Goal: Find contact information: Find contact information

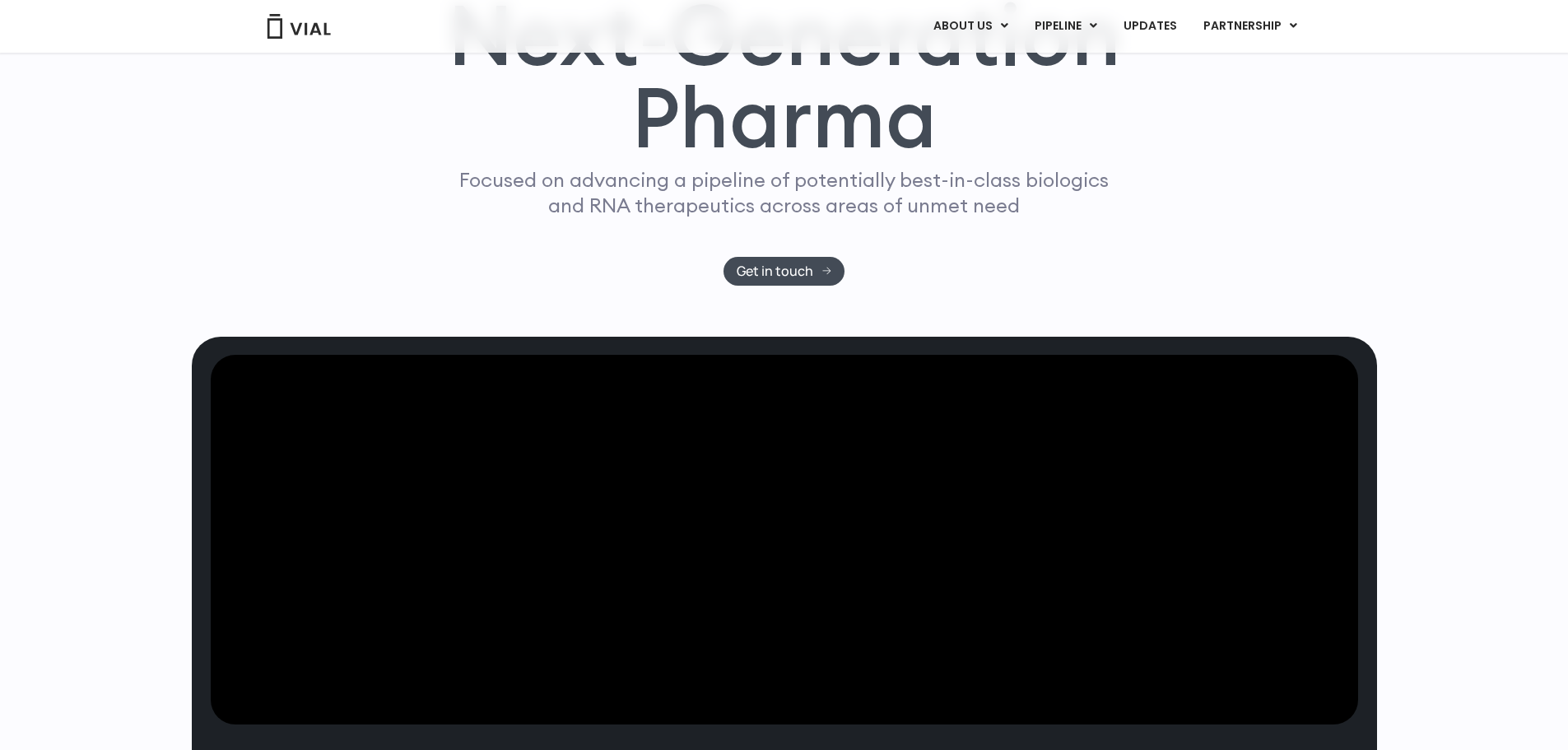
scroll to position [165, 0]
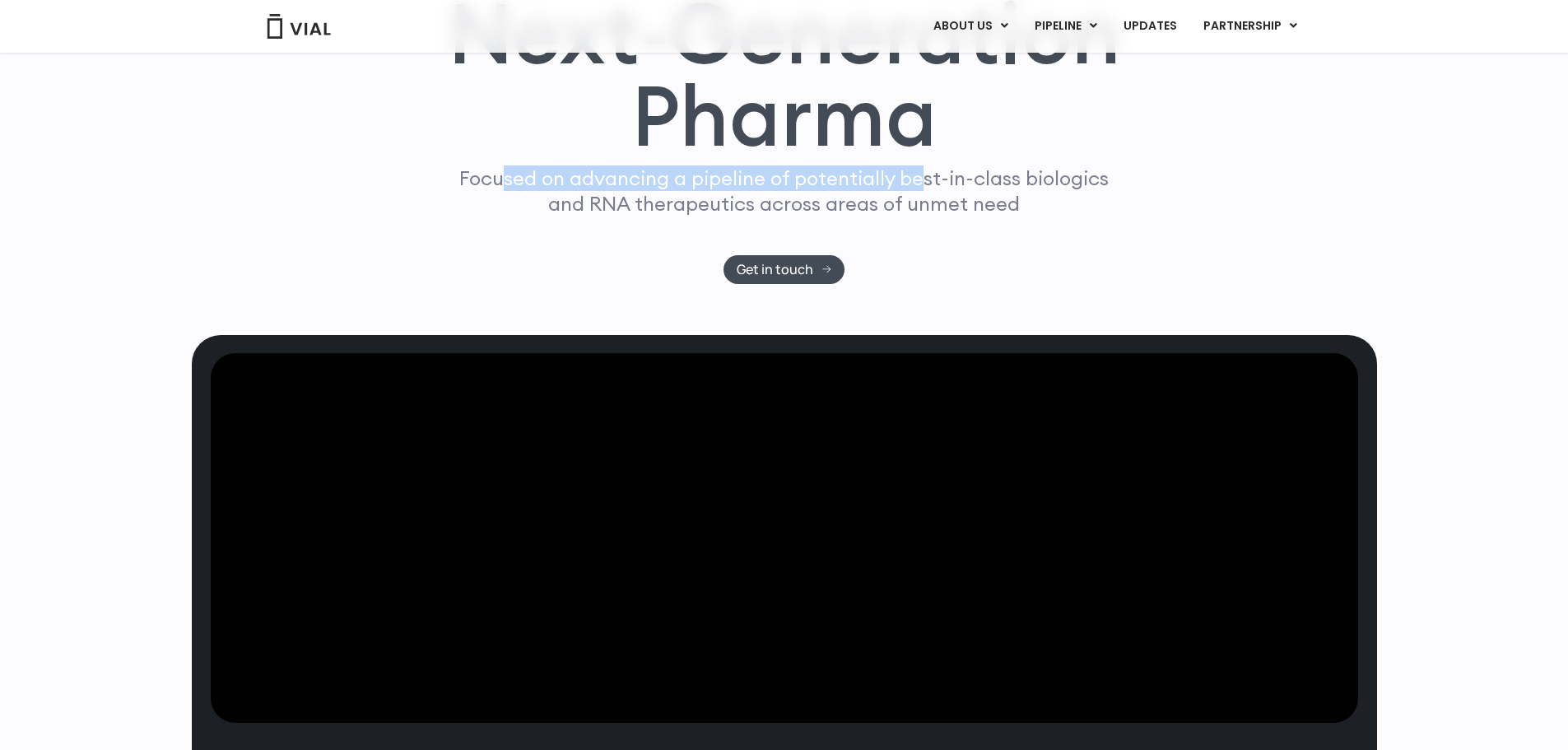
drag, startPoint x: 574, startPoint y: 319, endPoint x: 922, endPoint y: 324, distance: 348.0
click at [922, 216] on p "Focused on advancing a pipeline of potentially best-in-class biologics and RNA …" at bounding box center [784, 190] width 663 height 51
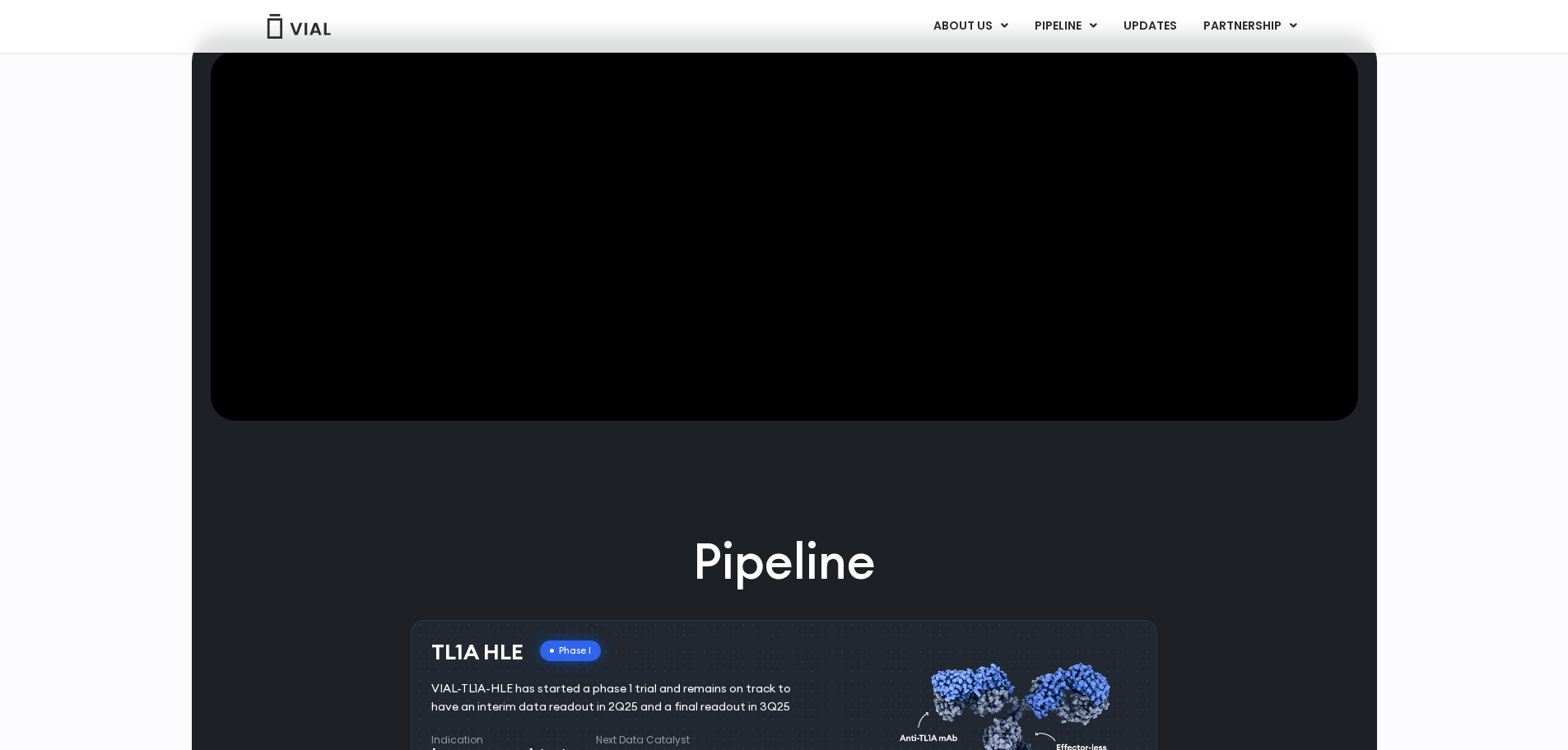
scroll to position [247, 0]
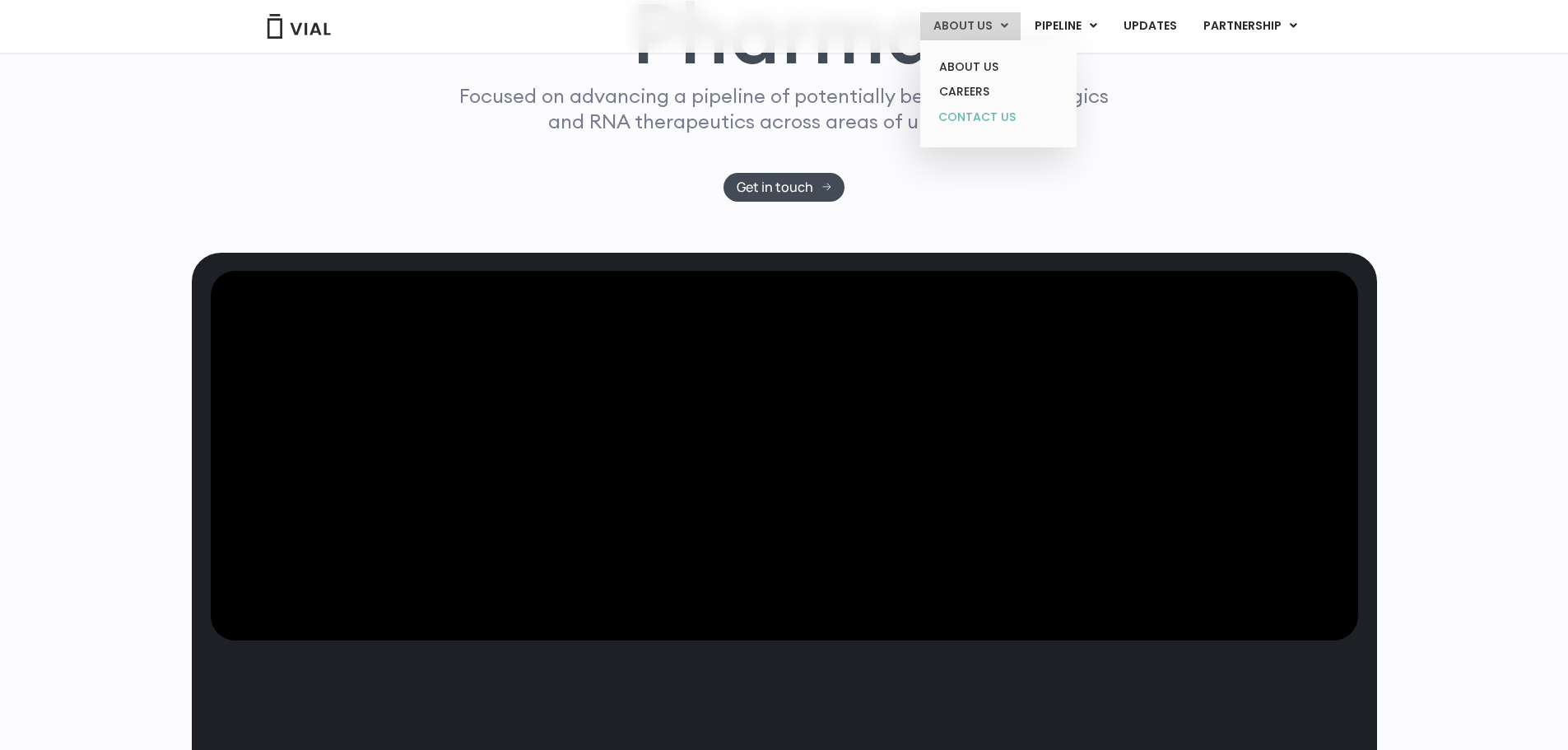
click at [971, 113] on link "CONTACT US" at bounding box center [998, 118] width 144 height 27
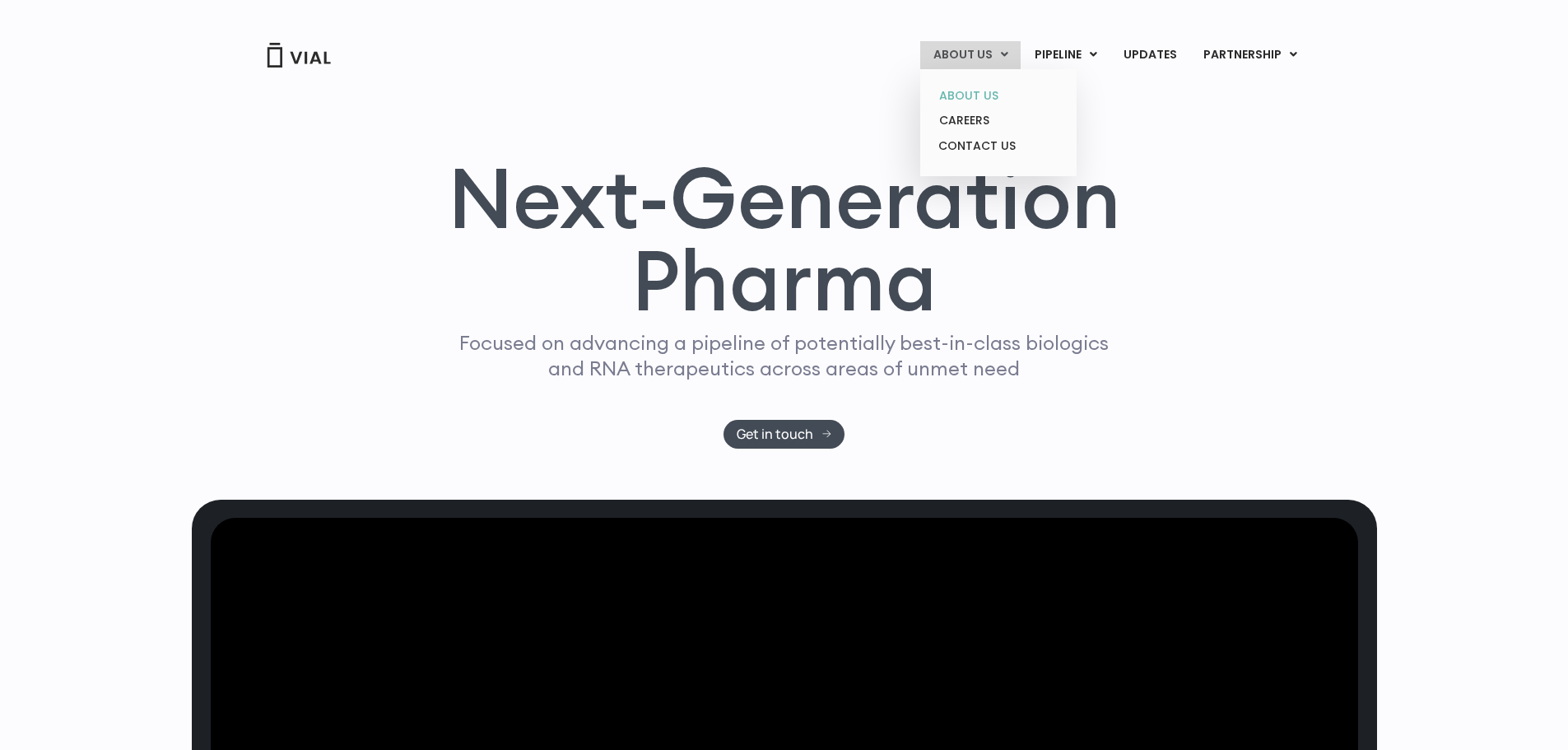
click at [989, 94] on link "ABOUT US" at bounding box center [998, 96] width 144 height 26
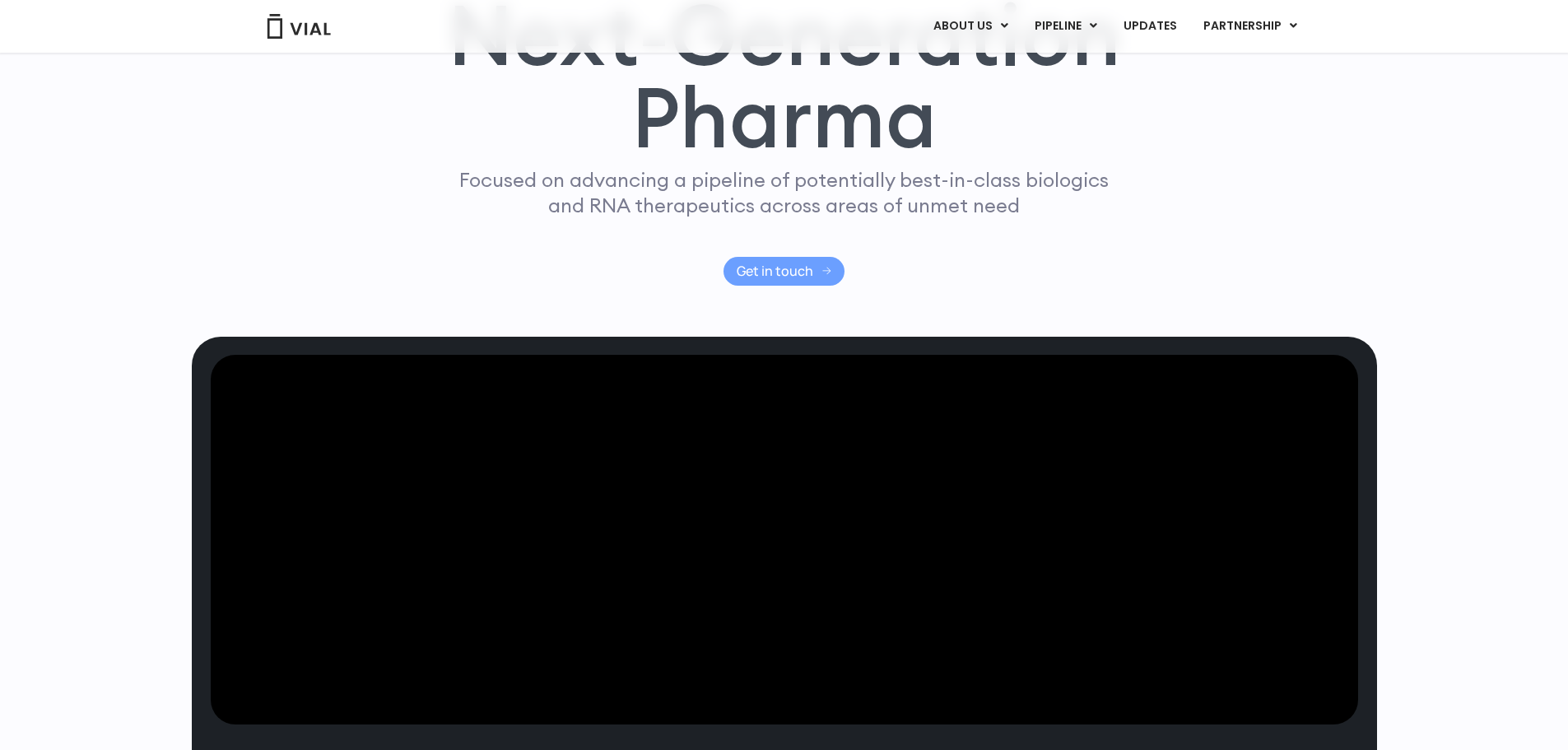
scroll to position [165, 0]
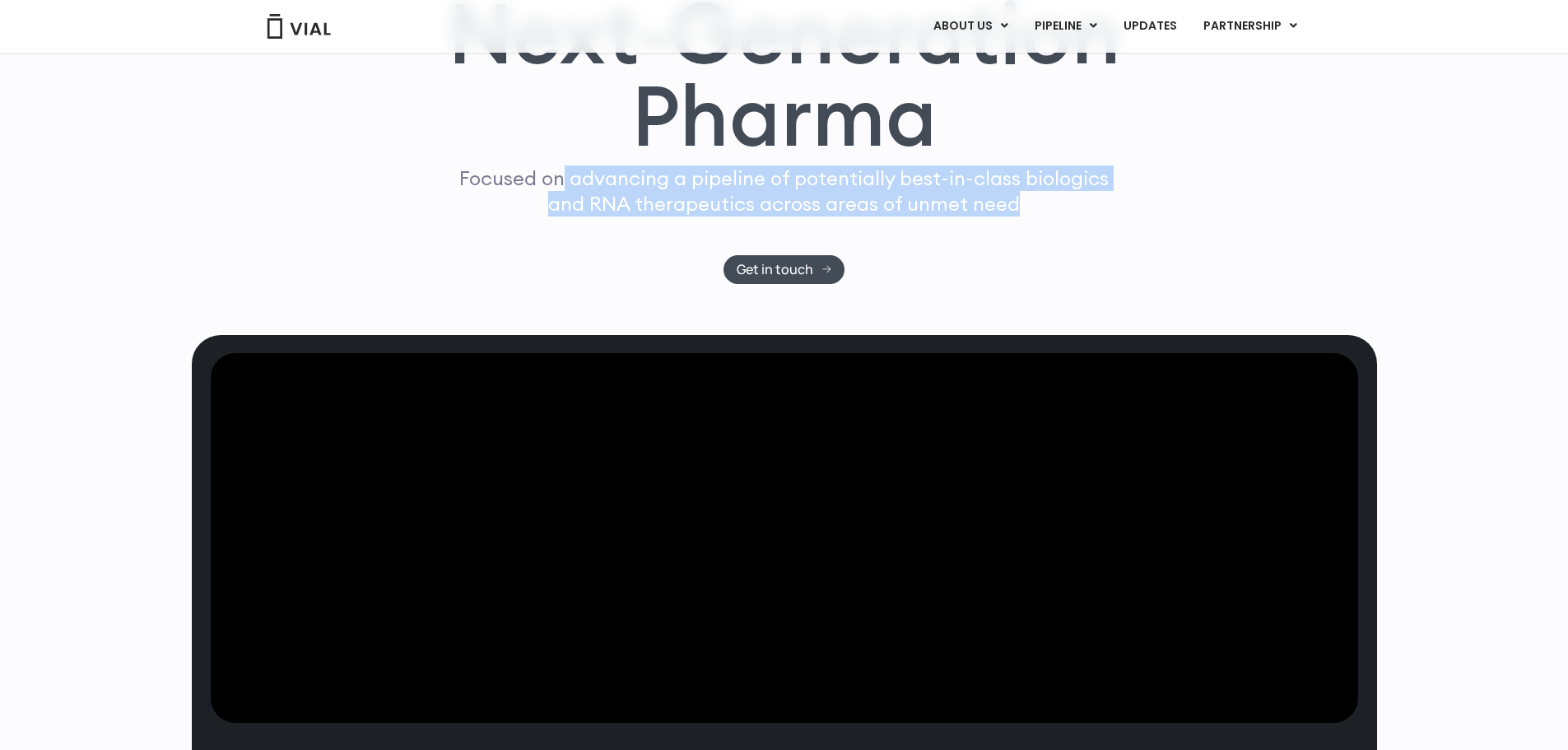
drag, startPoint x: 619, startPoint y: 327, endPoint x: 1024, endPoint y: 359, distance: 406.3
click at [1024, 254] on div "Focused on advancing a pipeline of potentially best-in-class biologics and RNA …" at bounding box center [784, 210] width 663 height 89
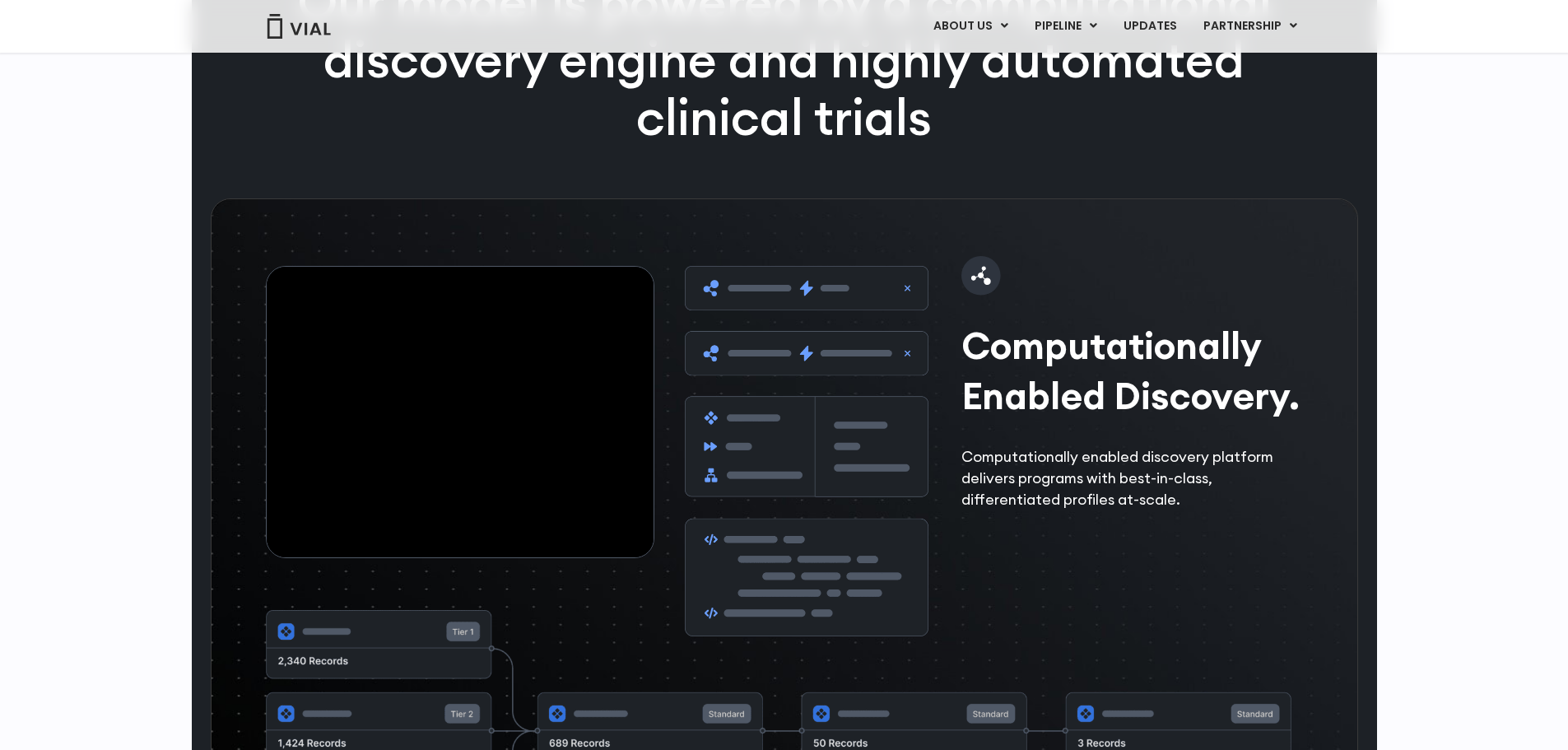
scroll to position [2223, 0]
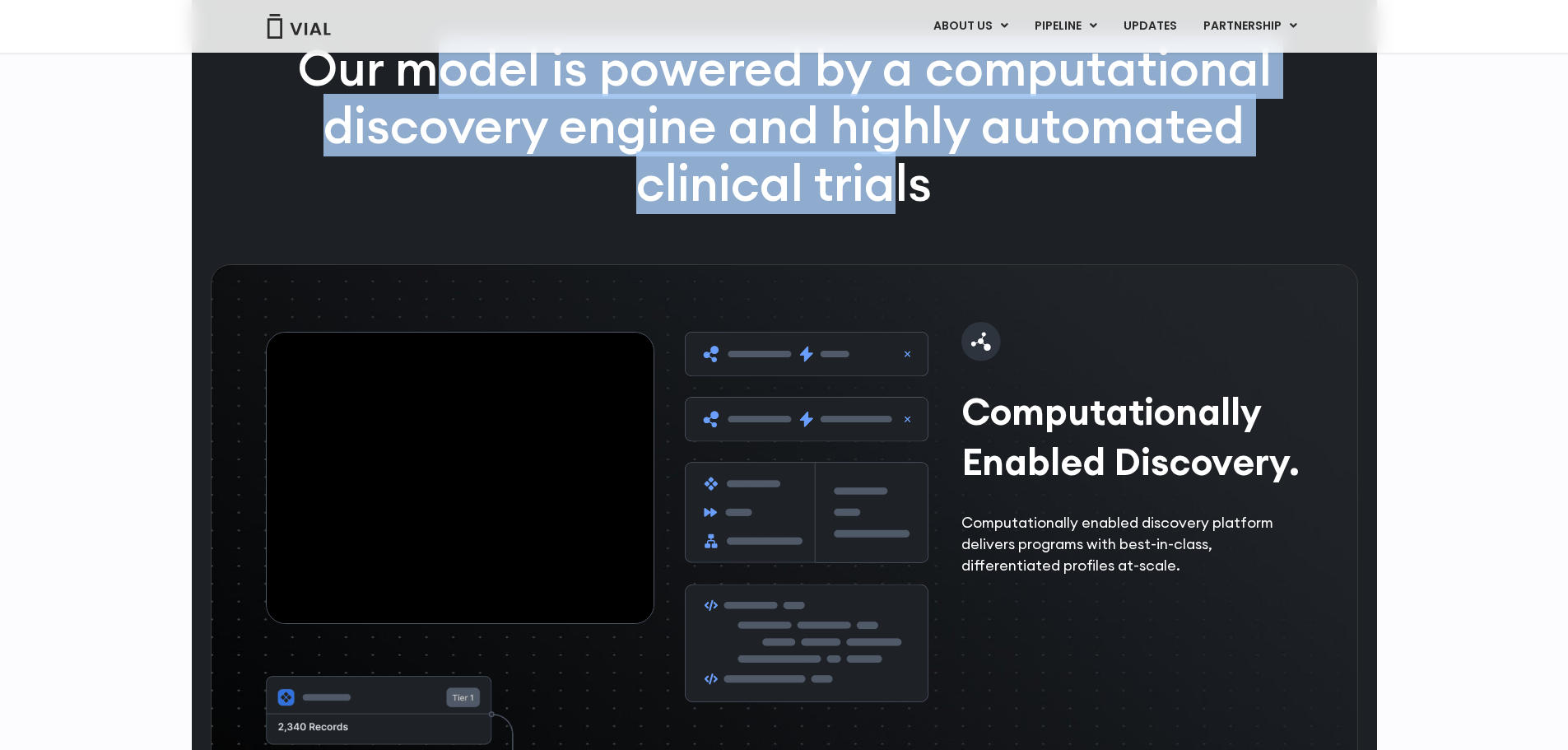
drag, startPoint x: 443, startPoint y: 286, endPoint x: 900, endPoint y: 392, distance: 469.1
click at [900, 211] on p "Our model is powered by a computational discovery engine and highly automated c…" at bounding box center [784, 126] width 1060 height 172
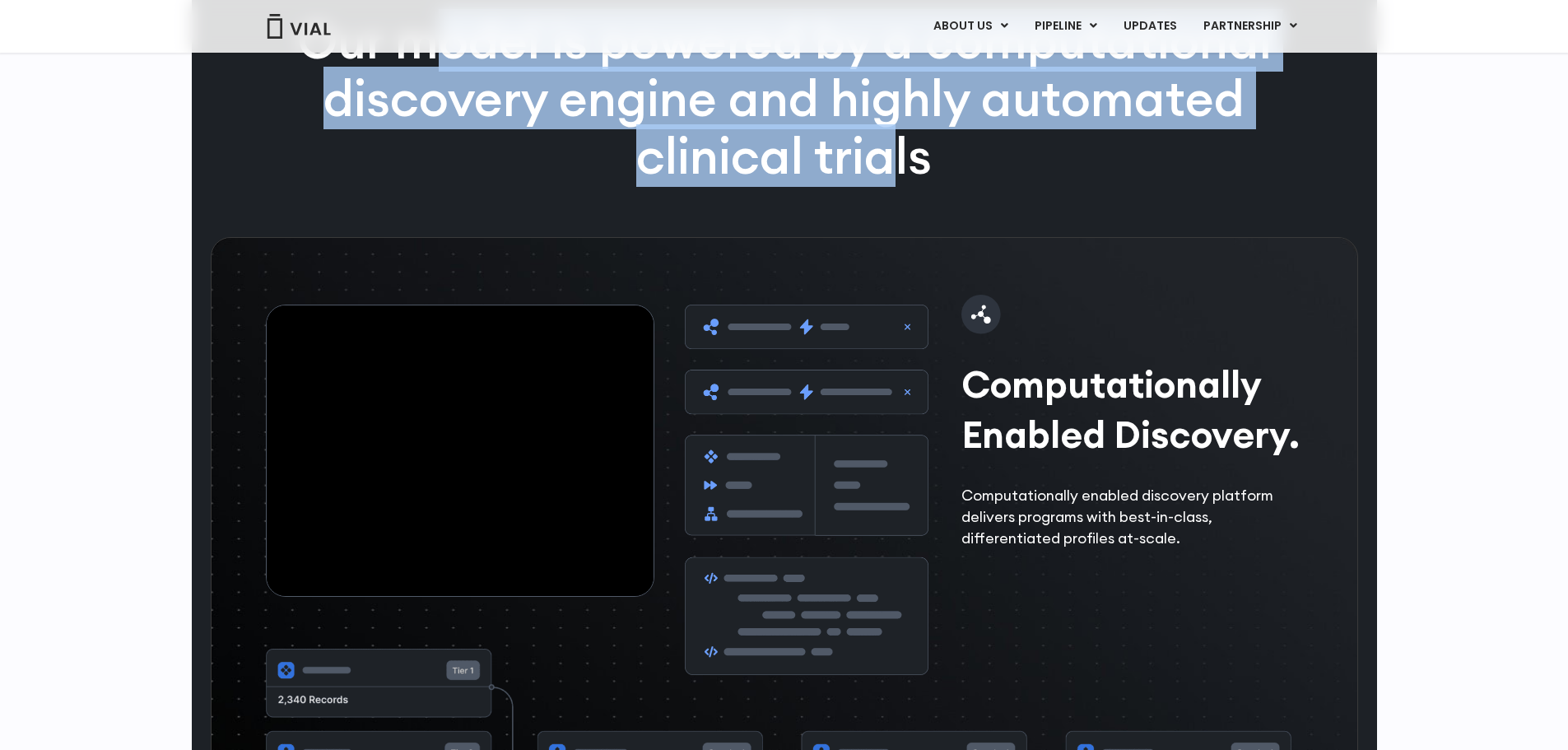
scroll to position [2243, 0]
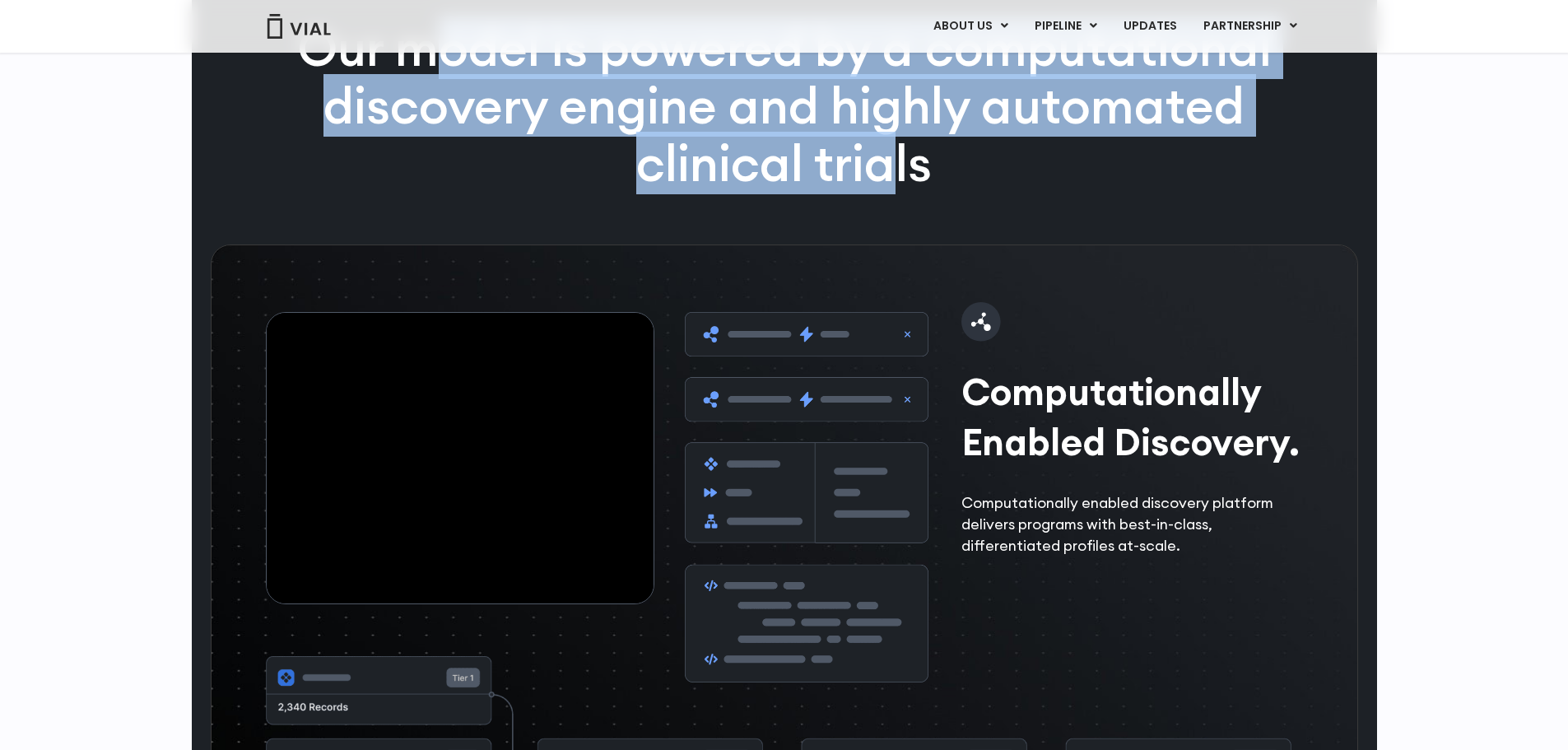
click at [774, 192] on p "Our model is powered by a computational discovery engine and highly automated c…" at bounding box center [784, 106] width 1060 height 172
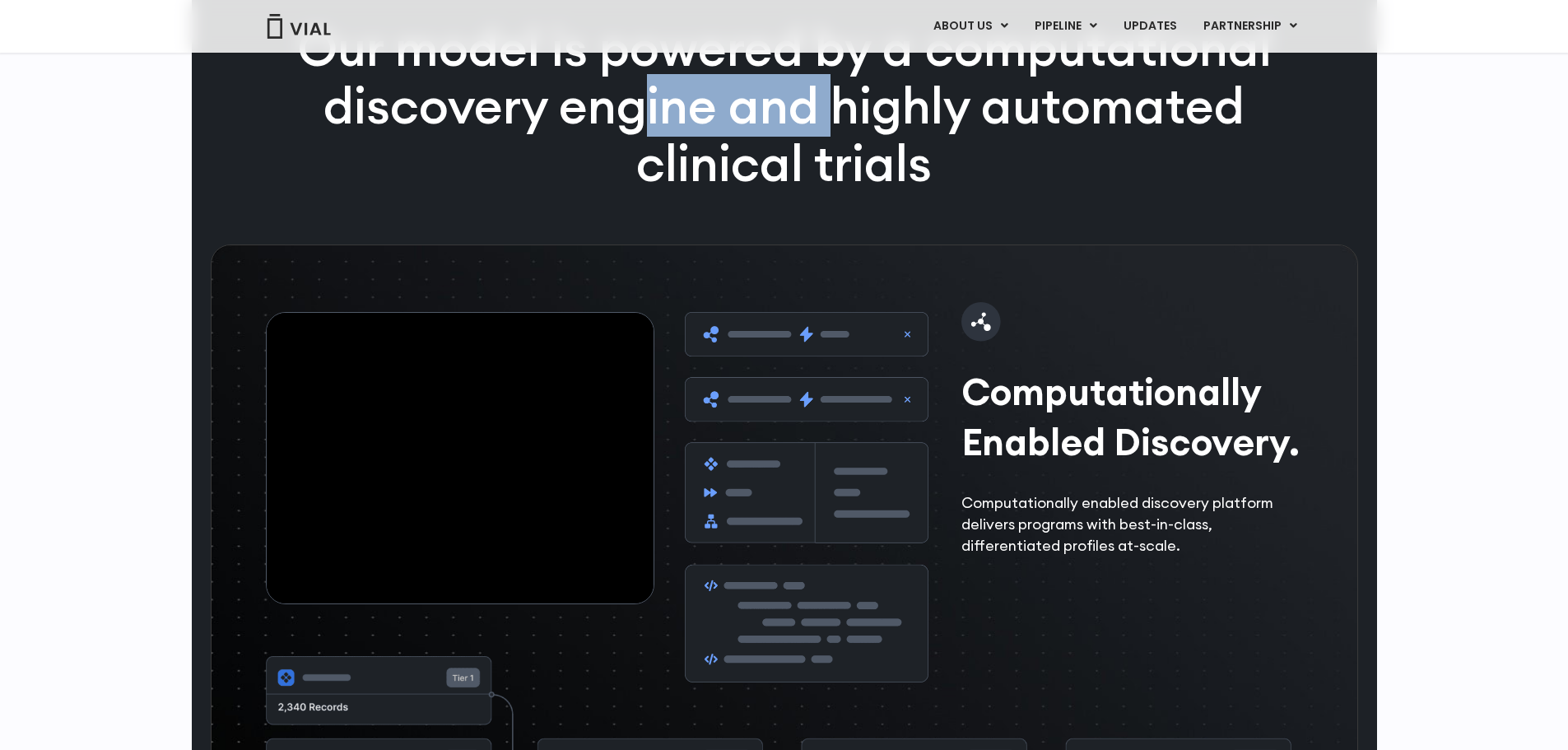
drag, startPoint x: 833, startPoint y: 334, endPoint x: 629, endPoint y: 290, distance: 208.7
click at [629, 192] on p "Our model is powered by a computational discovery engine and highly automated c…" at bounding box center [784, 106] width 1060 height 172
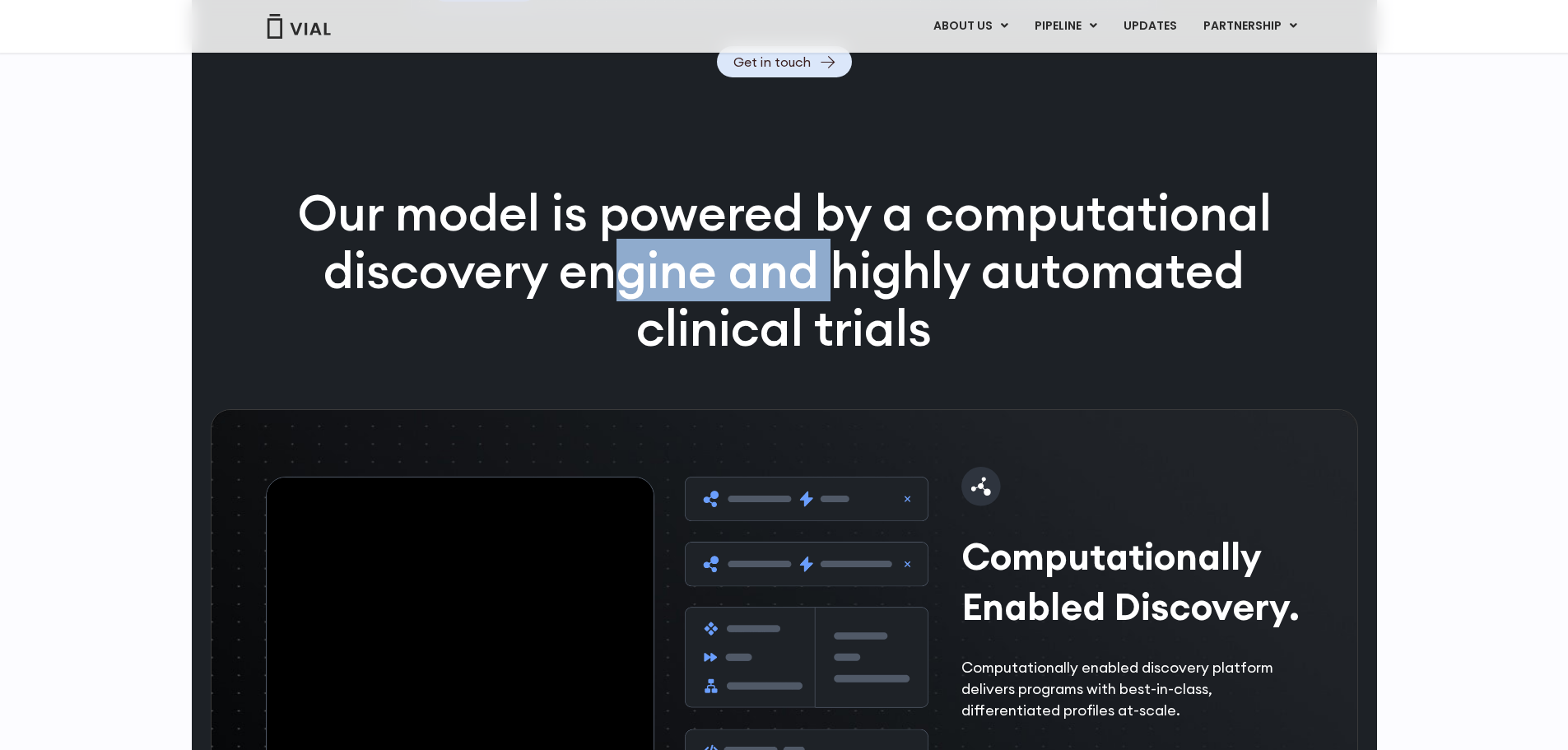
scroll to position [2160, 0]
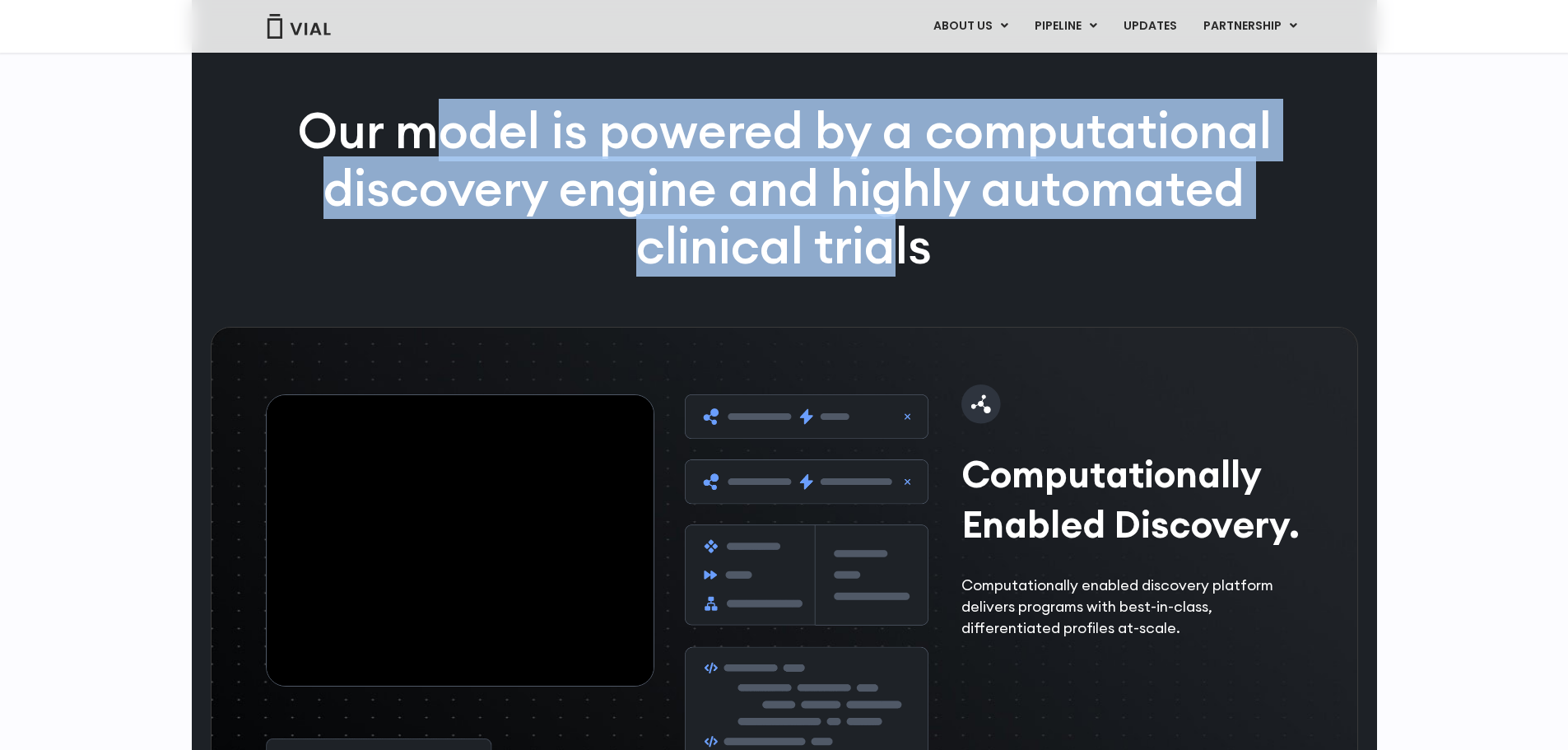
drag, startPoint x: 462, startPoint y: 336, endPoint x: 890, endPoint y: 444, distance: 441.4
click at [890, 274] on p "Our model is powered by a computational discovery engine and highly automated c…" at bounding box center [784, 188] width 1060 height 172
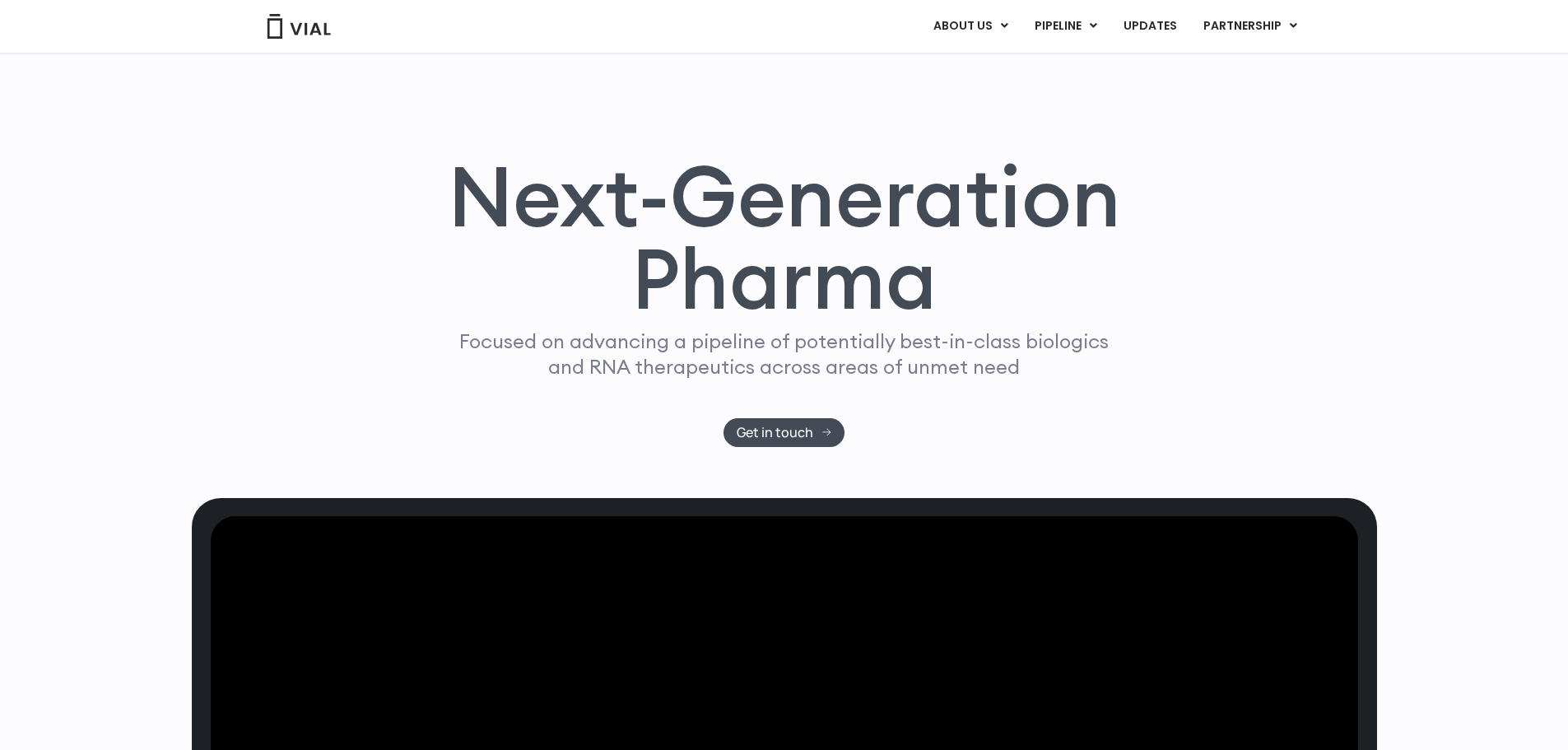
scroll to position [0, 0]
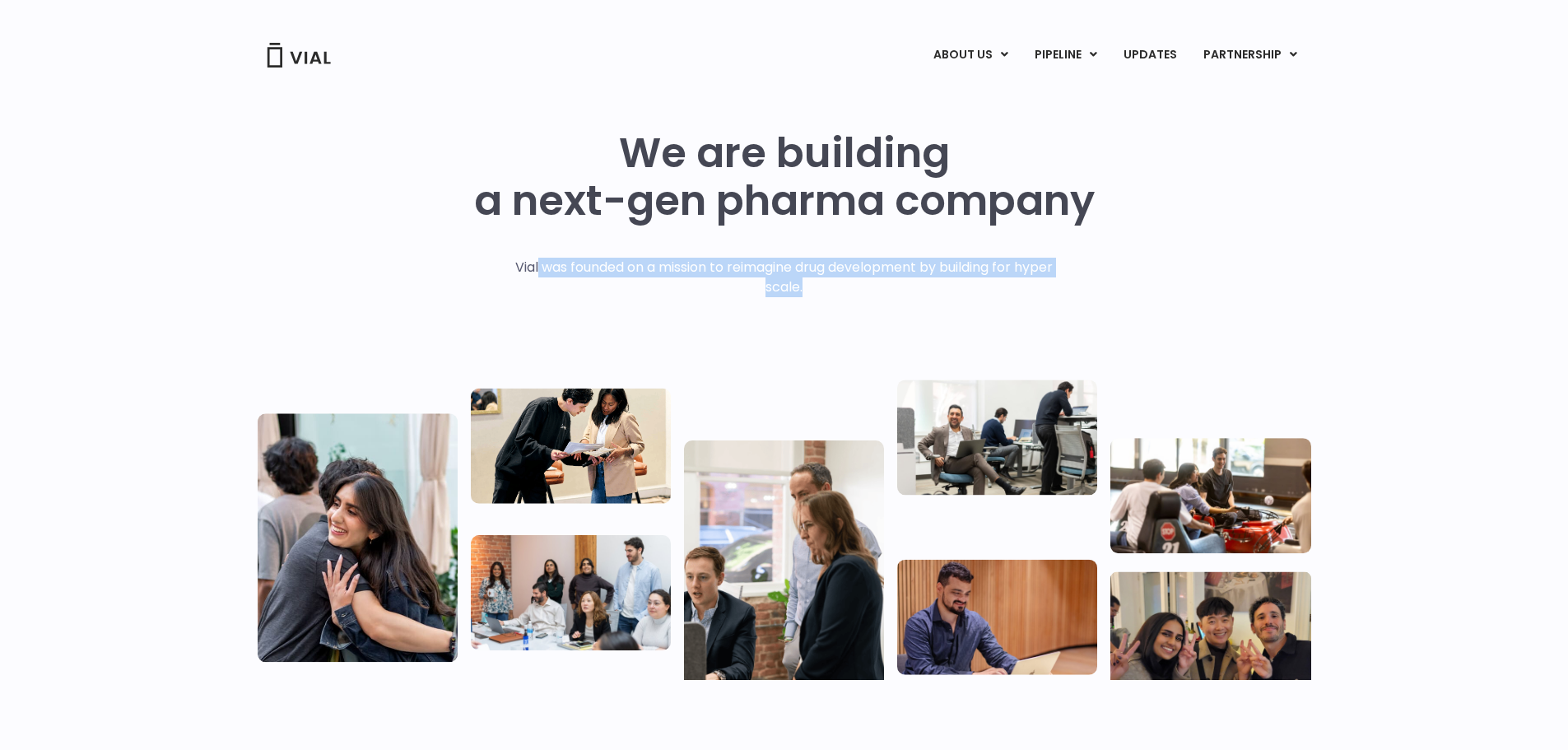
drag, startPoint x: 616, startPoint y: 269, endPoint x: 802, endPoint y: 294, distance: 187.7
click at [802, 294] on p "Vial was founded on a mission to reimagine drug development by building for hyp…" at bounding box center [784, 278] width 572 height 40
click at [711, 261] on p "Vial was founded on a mission to reimagine drug development by building for hyp…" at bounding box center [784, 278] width 572 height 40
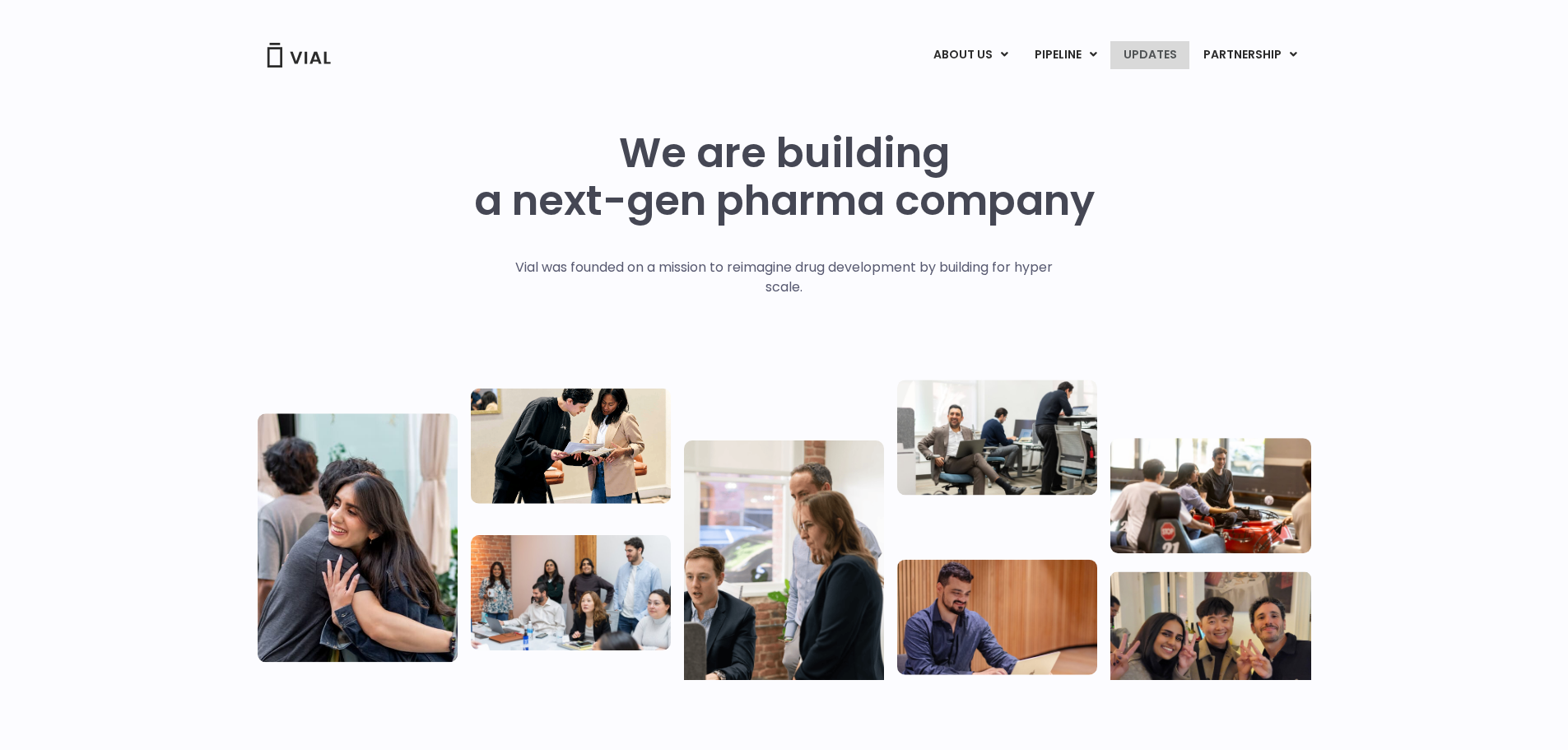
click at [1158, 51] on link "UPDATES" at bounding box center [1149, 55] width 79 height 28
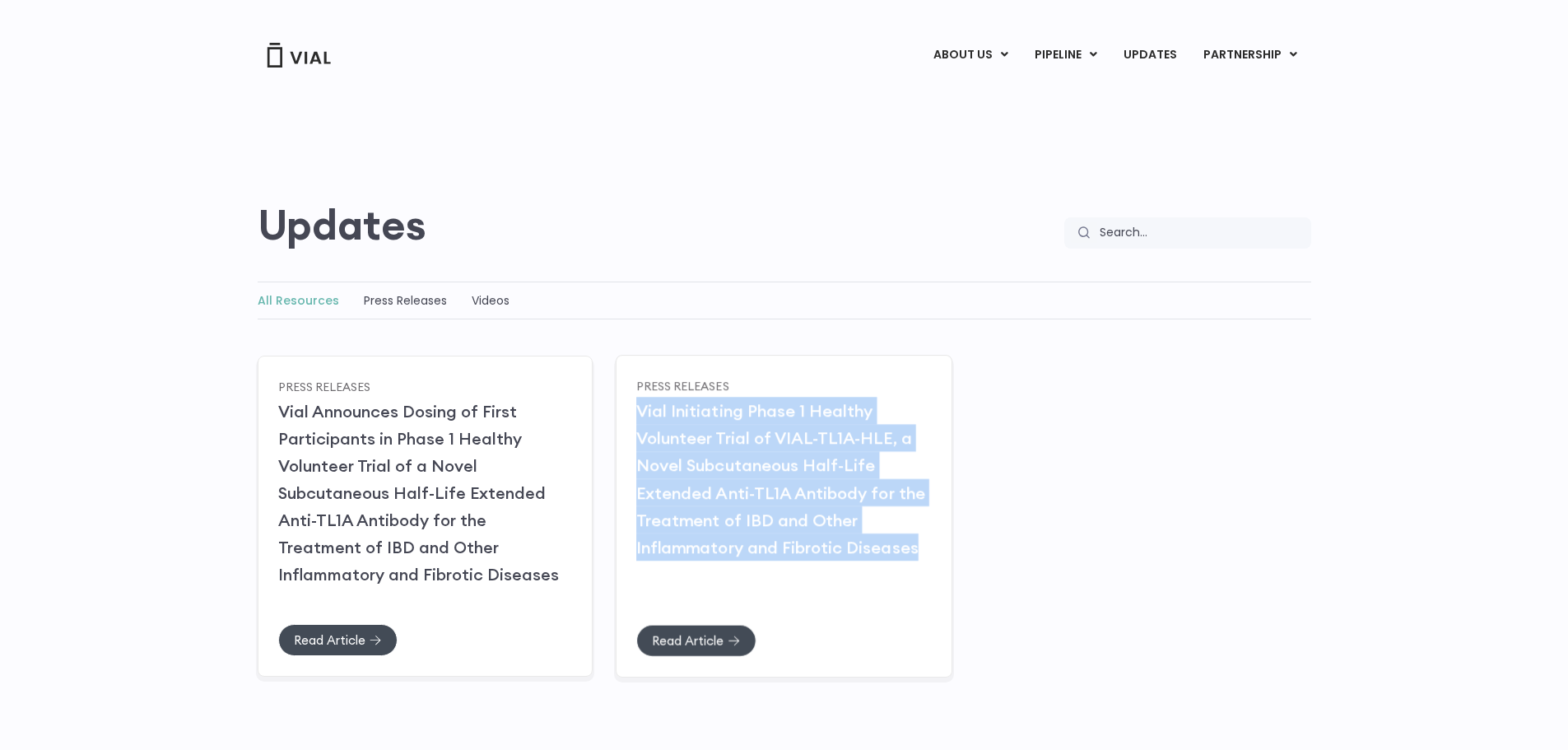
drag, startPoint x: 920, startPoint y: 550, endPoint x: 639, endPoint y: 408, distance: 314.8
click at [639, 408] on div "Press Releases Vial Initiating Phase 1 Healthy Volunteer Trial of VIAL-TL1A-HLE…" at bounding box center [783, 516] width 337 height 323
click at [1127, 428] on div "Press Releases Vial Announces Dosing of First Participants in Phase 1 Healthy V…" at bounding box center [784, 513] width 1053 height 321
